Goal: Transaction & Acquisition: Book appointment/travel/reservation

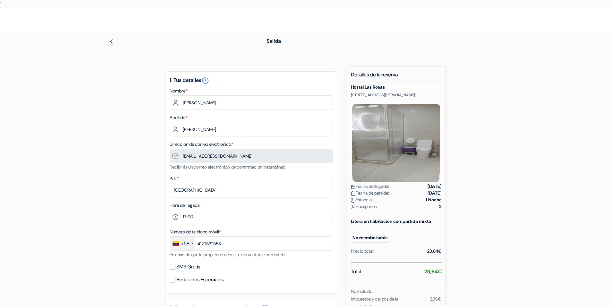
select select "17"
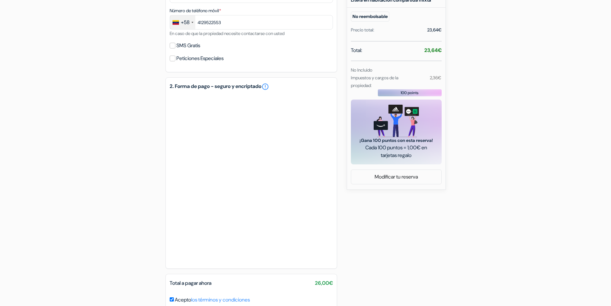
scroll to position [253, 0]
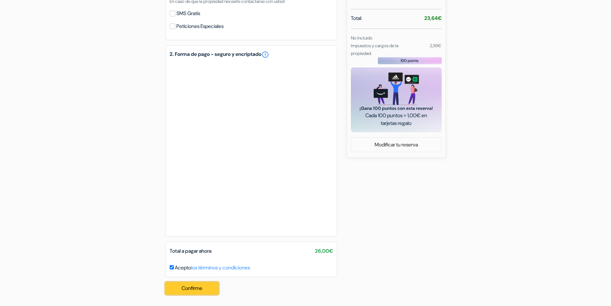
click at [186, 285] on button "Confirme Loading..." at bounding box center [191, 288] width 53 height 12
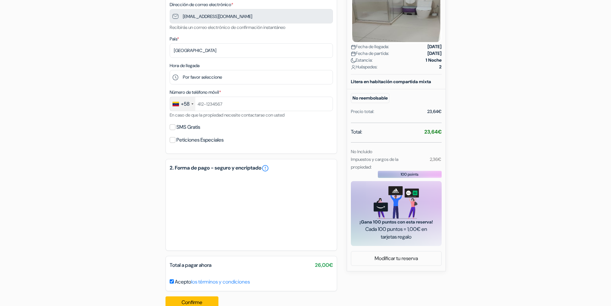
scroll to position [154, 0]
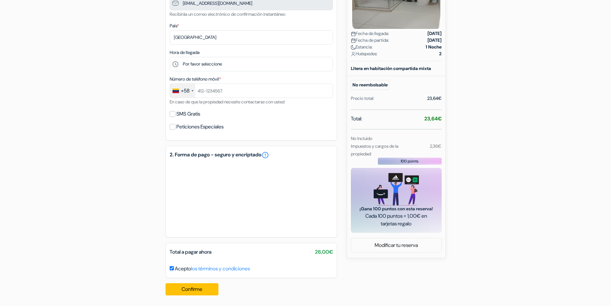
scroll to position [154, 0]
click at [398, 89] on div "No reembolsable" at bounding box center [389, 84] width 76 height 10
click at [438, 98] on div "Precio total: 23,64€" at bounding box center [396, 97] width 98 height 12
click at [418, 71] on div "Litera en habitación compartida mixta" at bounding box center [396, 67] width 98 height 7
click at [417, 70] on b "Litera en habitación compartida mixta" at bounding box center [391, 67] width 80 height 6
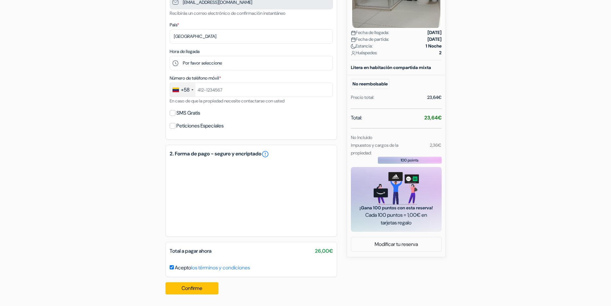
click at [437, 137] on div "Total: 23,64€ No Incluido Impuestos y cargos de la propiedad: 2,36€" at bounding box center [396, 135] width 91 height 43
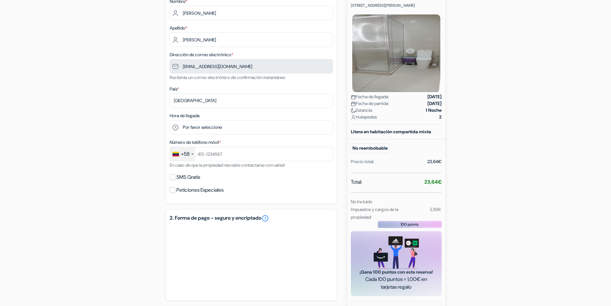
click at [457, 159] on div "add_box Hostal Las Rosas Paseo de Ginebra, 45, Piso: Planta Bajo, Madrid, Españ…" at bounding box center [305, 170] width 423 height 387
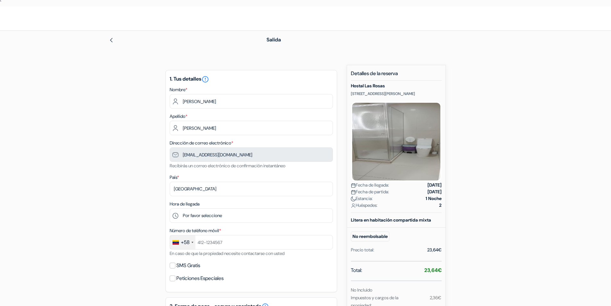
scroll to position [0, 0]
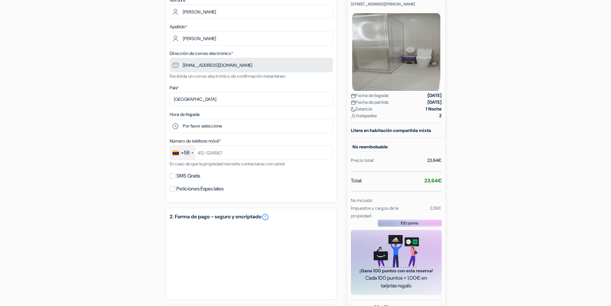
scroll to position [89, 0]
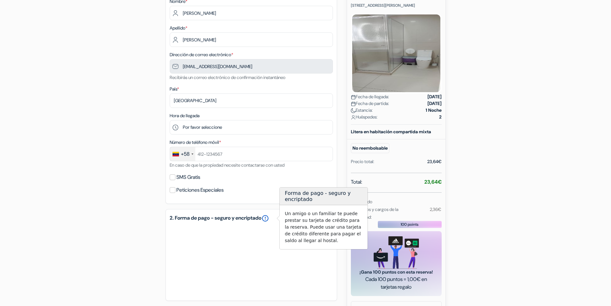
click at [269, 215] on link "error_outline" at bounding box center [265, 218] width 8 height 8
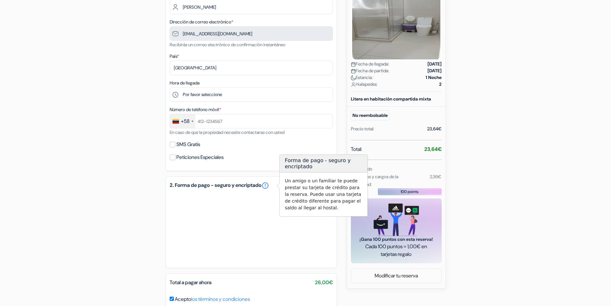
scroll to position [154, 0]
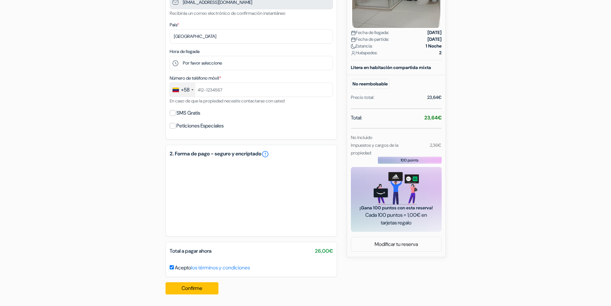
click at [130, 150] on div "add_box Hostal Las Rosas Paseo de Ginebra, 45, Piso: Planta Bajo, Madrid, Españ…" at bounding box center [305, 105] width 423 height 387
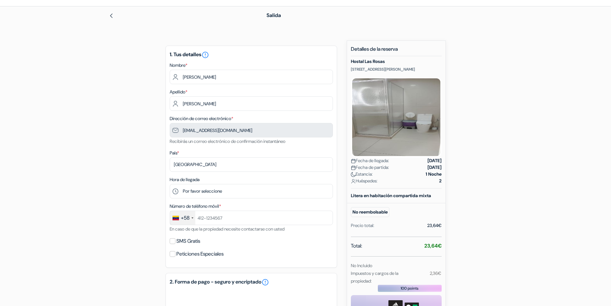
scroll to position [0, 0]
